Goal: Task Accomplishment & Management: Complete application form

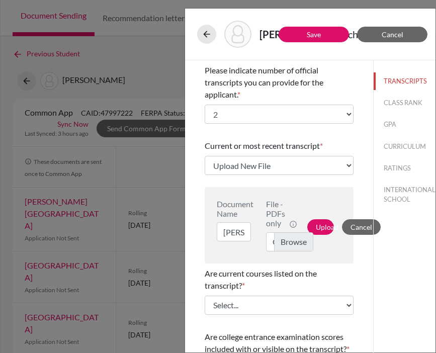
select select "2"
select select "Upload New File"
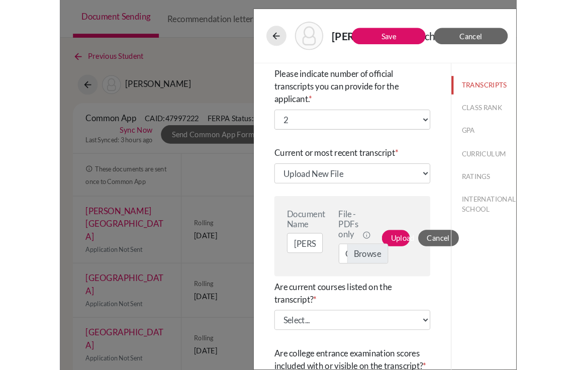
scroll to position [10, 0]
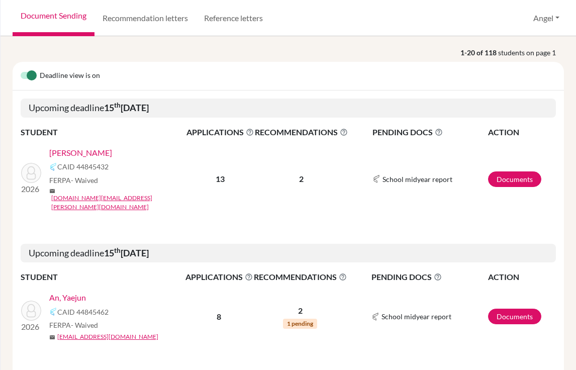
scroll to position [78, 0]
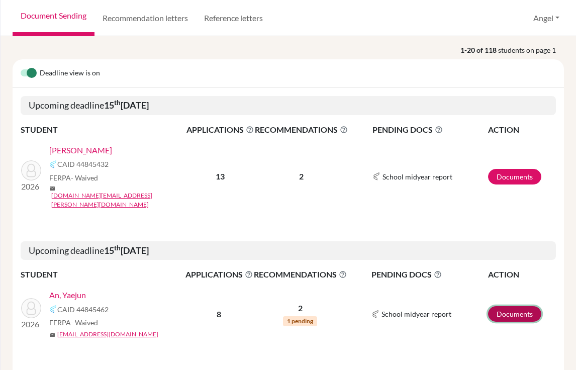
click at [505, 306] on link "Documents" at bounding box center [514, 314] width 53 height 16
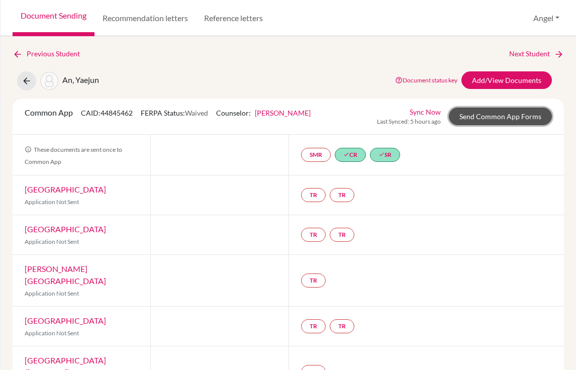
click at [519, 116] on link "Send Common App Forms" at bounding box center [500, 117] width 103 height 18
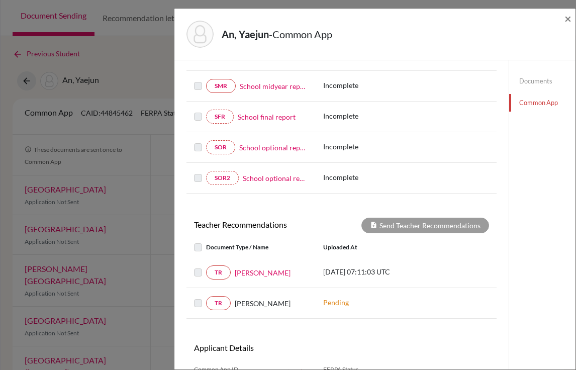
scroll to position [224, 0]
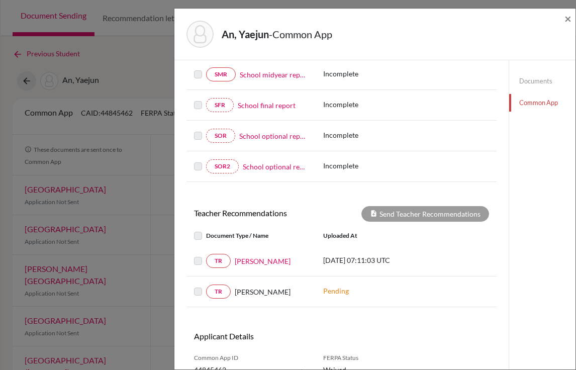
click at [206, 255] on label at bounding box center [206, 255] width 0 height 0
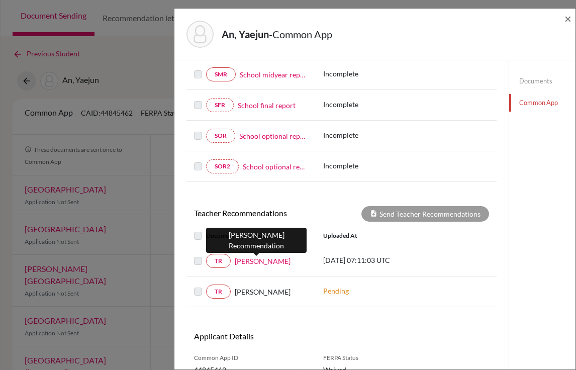
click at [255, 266] on link "John Kennedy" at bounding box center [263, 261] width 56 height 11
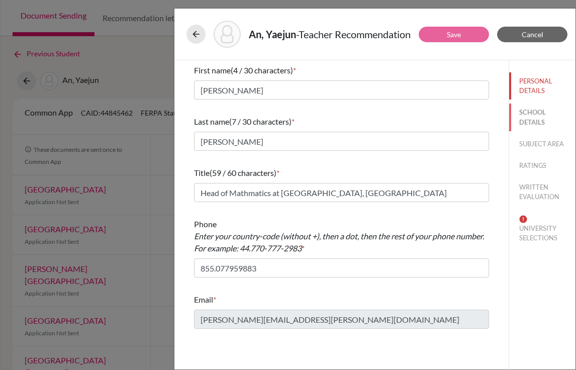
click at [516, 115] on button "SCHOOL DETAILS" at bounding box center [542, 117] width 66 height 27
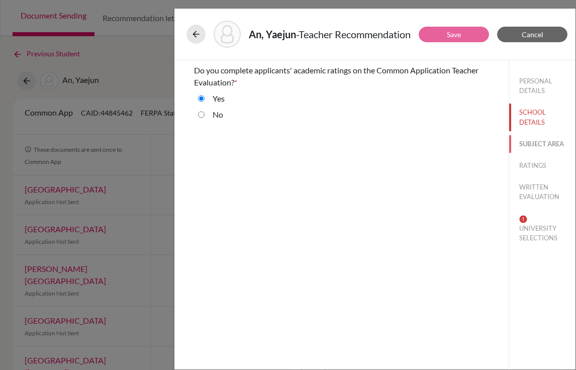
click at [526, 144] on button "SUBJECT AREA" at bounding box center [542, 144] width 66 height 18
select select "0"
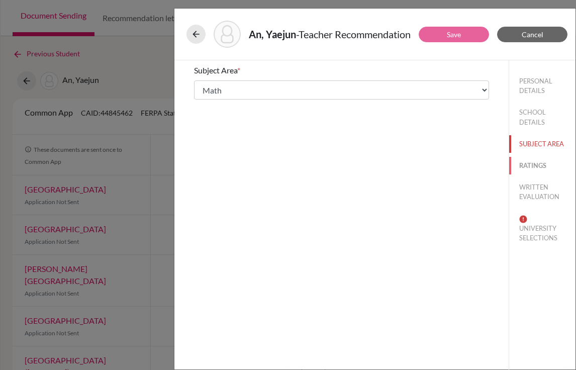
click at [526, 160] on button "RATINGS" at bounding box center [542, 166] width 66 height 18
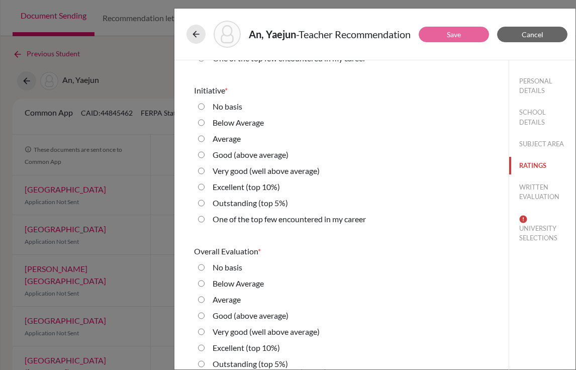
scroll to position [2251, 0]
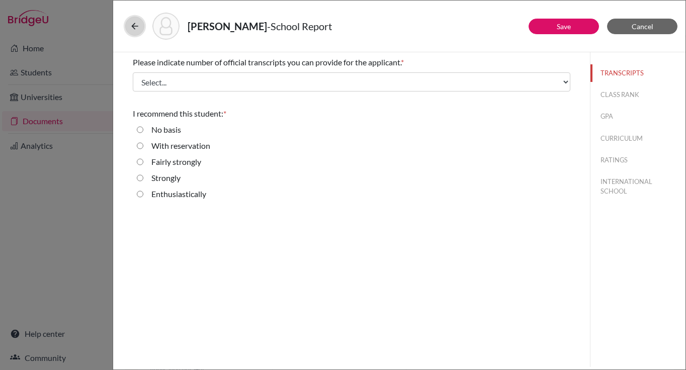
click at [129, 28] on button at bounding box center [134, 26] width 19 height 19
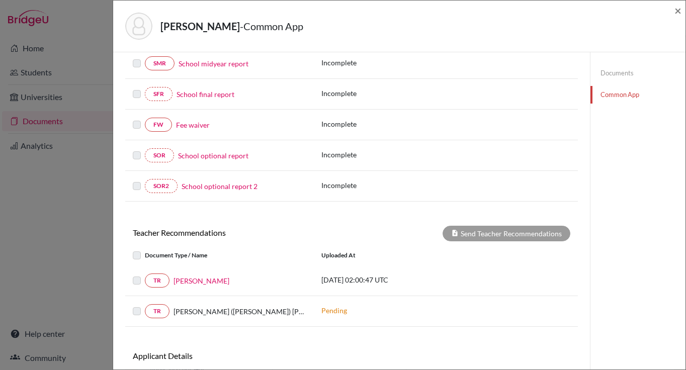
scroll to position [222, 0]
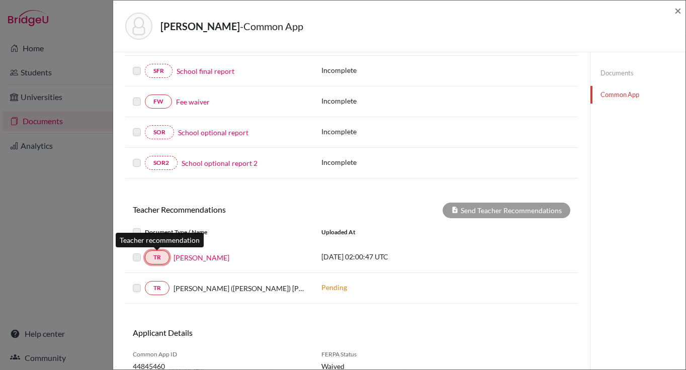
click at [156, 258] on link "TR" at bounding box center [157, 257] width 25 height 14
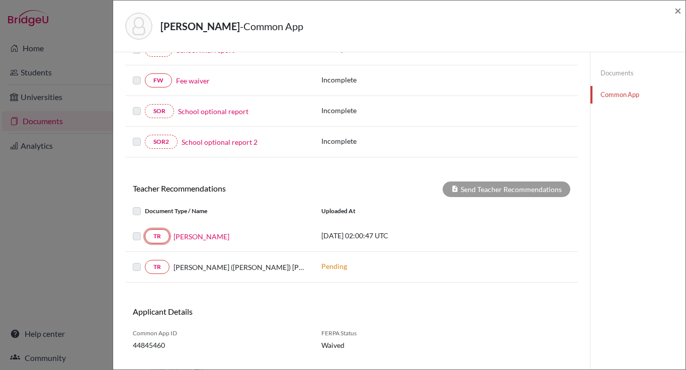
scroll to position [264, 0]
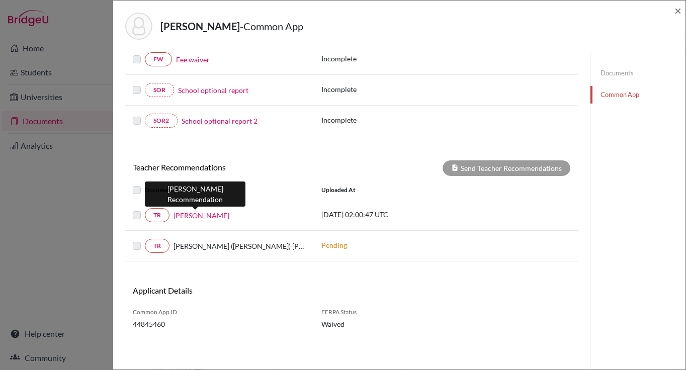
click at [186, 216] on link "[PERSON_NAME]" at bounding box center [201, 215] width 56 height 11
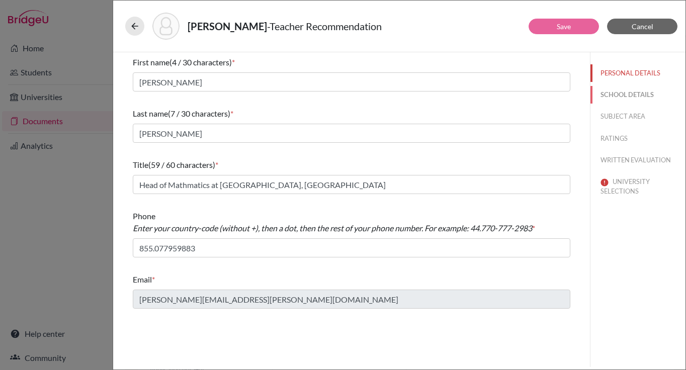
click at [601, 96] on button "SCHOOL DETAILS" at bounding box center [637, 95] width 95 height 18
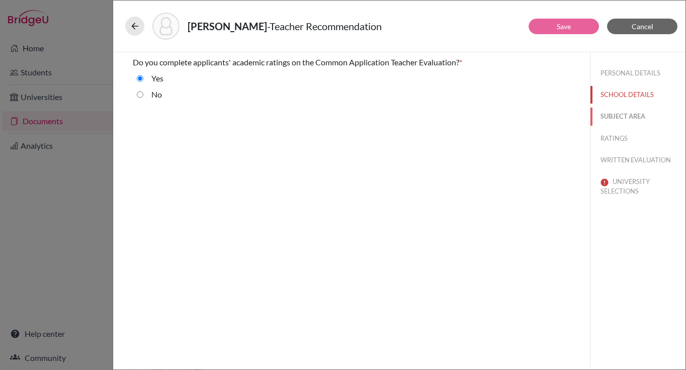
click at [600, 115] on button "SUBJECT AREA" at bounding box center [637, 117] width 95 height 18
select select "0"
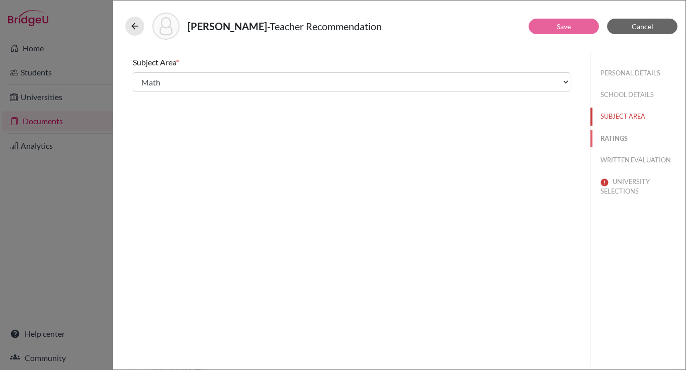
click at [602, 137] on button "RATINGS" at bounding box center [637, 139] width 95 height 18
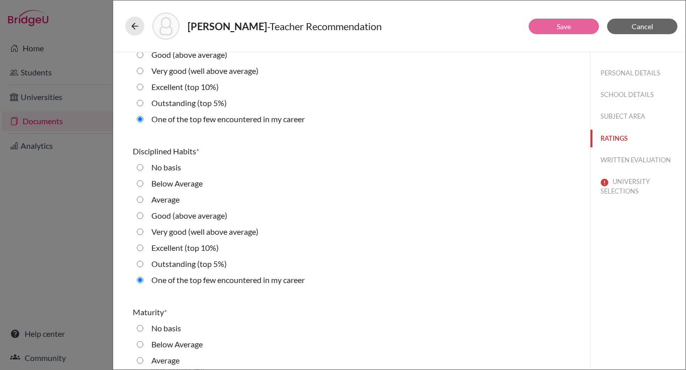
scroll to position [896, 0]
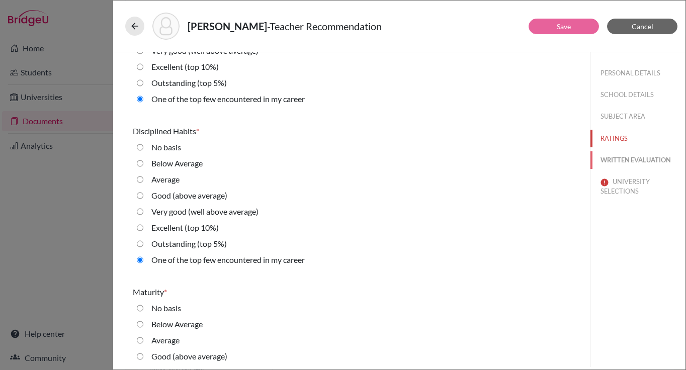
click at [602, 161] on button "WRITTEN EVALUATION" at bounding box center [637, 160] width 95 height 18
radio average\) "true"
radio average\) "false"
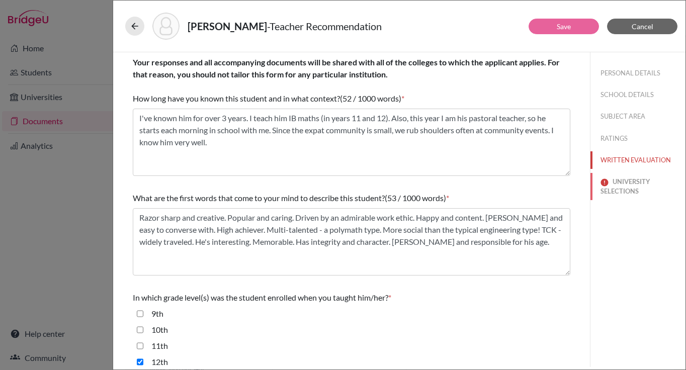
click at [606, 188] on button "UNIVERSITY SELECTIONS" at bounding box center [637, 186] width 95 height 27
